Goal: Information Seeking & Learning: Check status

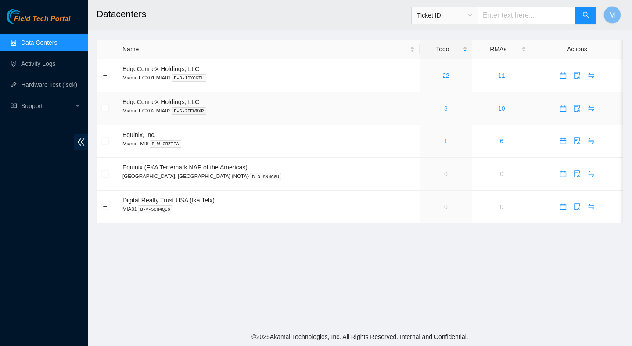
click at [444, 109] on link "3" at bounding box center [446, 108] width 4 height 7
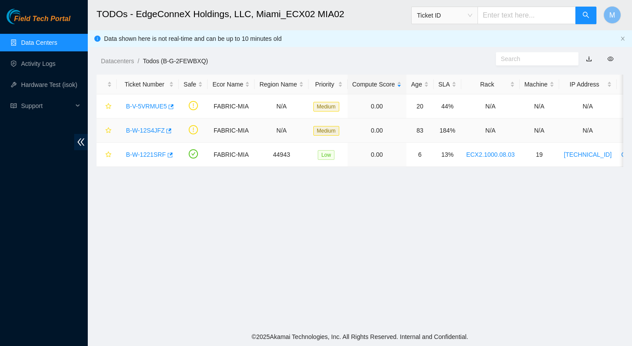
click at [150, 130] on link "B-W-12S4JFZ" at bounding box center [145, 130] width 39 height 7
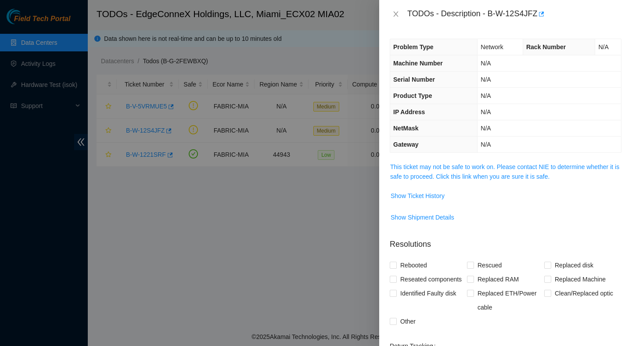
click at [435, 161] on td "This ticket may not be safe to work on. Please contact NIE to determine whether…" at bounding box center [506, 174] width 232 height 27
click at [437, 168] on link "This ticket may not be safe to work on. Please contact NIE to determine whether…" at bounding box center [504, 171] width 229 height 17
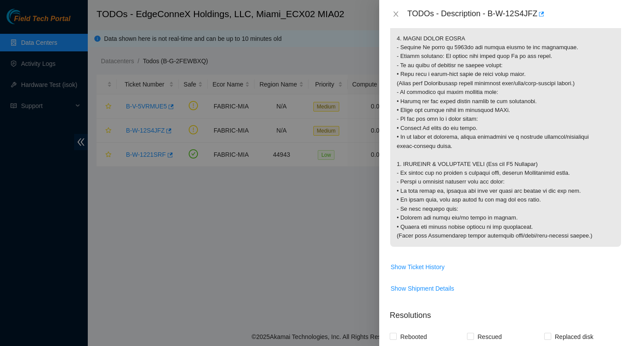
scroll to position [807, 0]
click at [395, 15] on icon "close" at bounding box center [395, 14] width 7 height 7
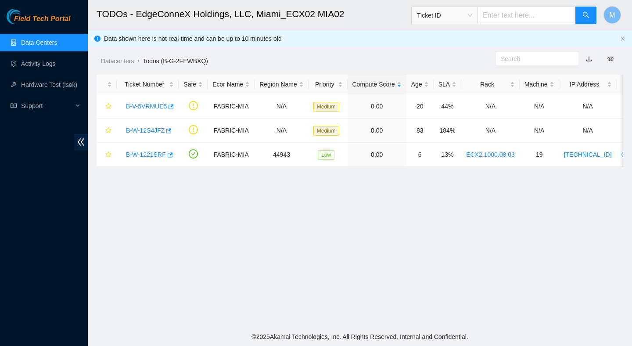
scroll to position [173, 0]
click at [362, 235] on main "TODOs - EdgeConneX Holdings, LLC, [GEOGRAPHIC_DATA] MIA02 Ticket ID M Data show…" at bounding box center [360, 163] width 544 height 327
